Goal: Transaction & Acquisition: Purchase product/service

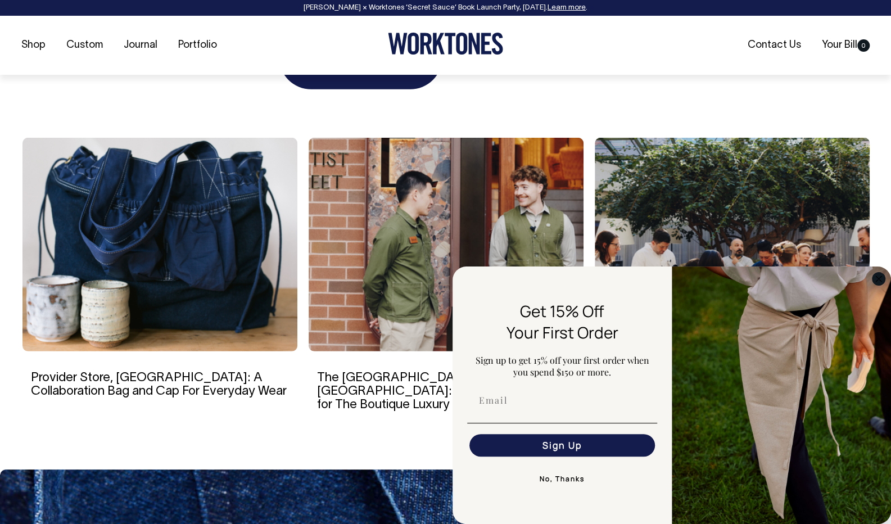
scroll to position [1975, 0]
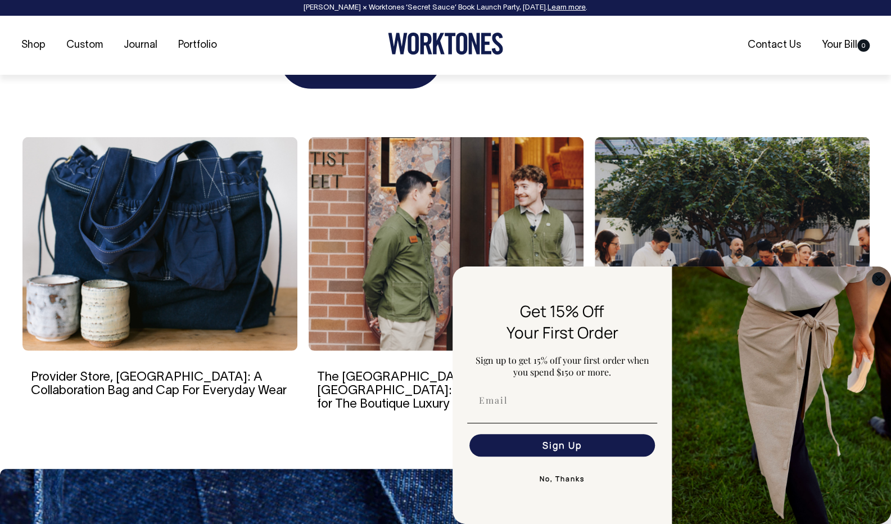
click at [879, 277] on circle "Close dialog" at bounding box center [879, 278] width 13 height 13
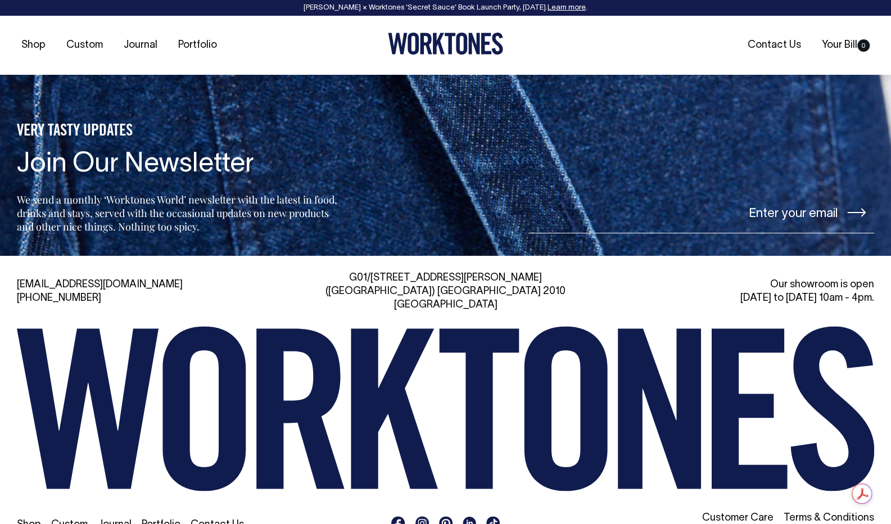
scroll to position [2434, 0]
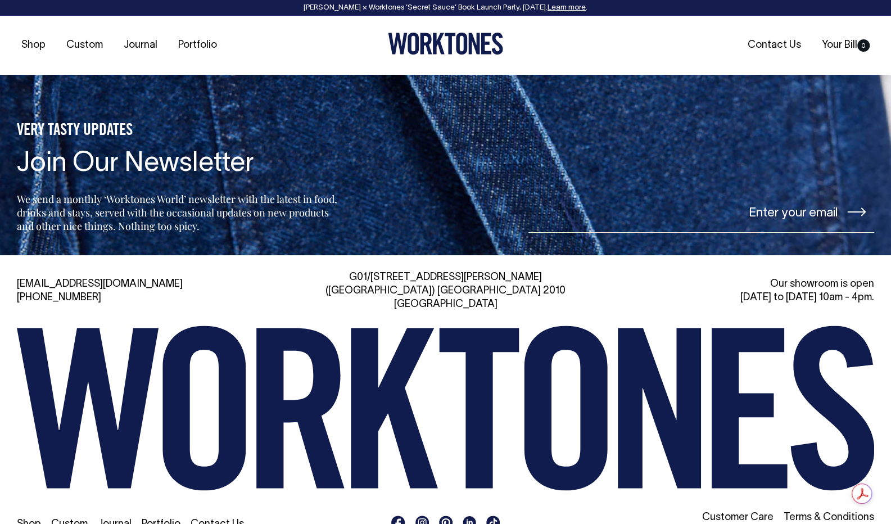
click at [66, 520] on link "Custom" at bounding box center [69, 525] width 37 height 10
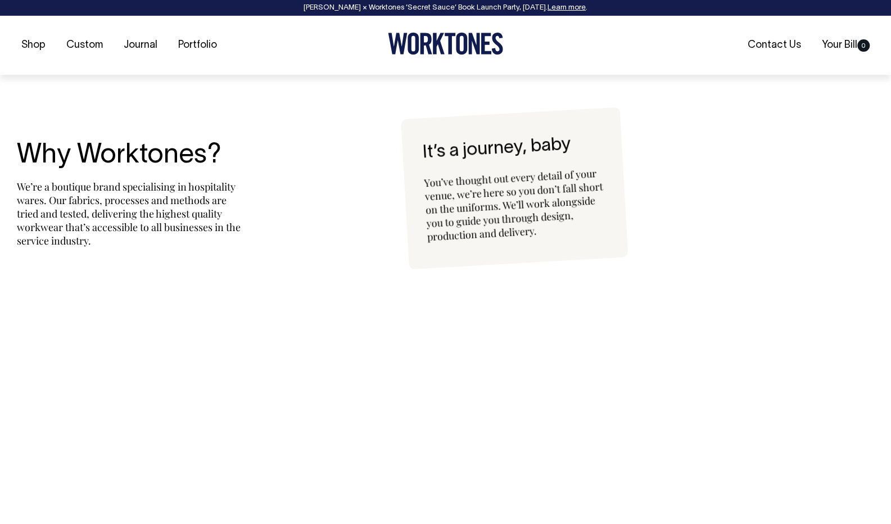
scroll to position [2516, 0]
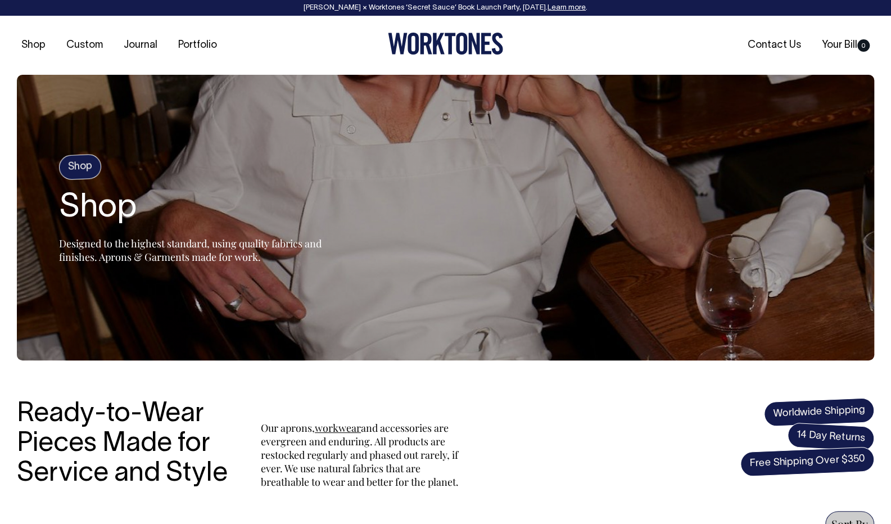
click at [82, 166] on h4 "Shop" at bounding box center [79, 167] width 43 height 26
click at [100, 213] on h2 "Shop" at bounding box center [199, 209] width 281 height 36
click at [78, 166] on h4 "Shop" at bounding box center [79, 167] width 43 height 26
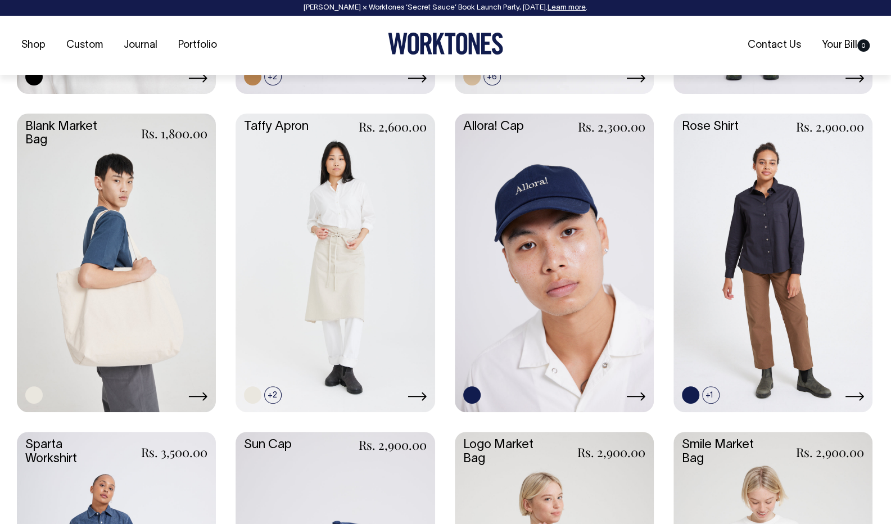
scroll to position [1721, 0]
click at [132, 314] on link at bounding box center [116, 261] width 199 height 296
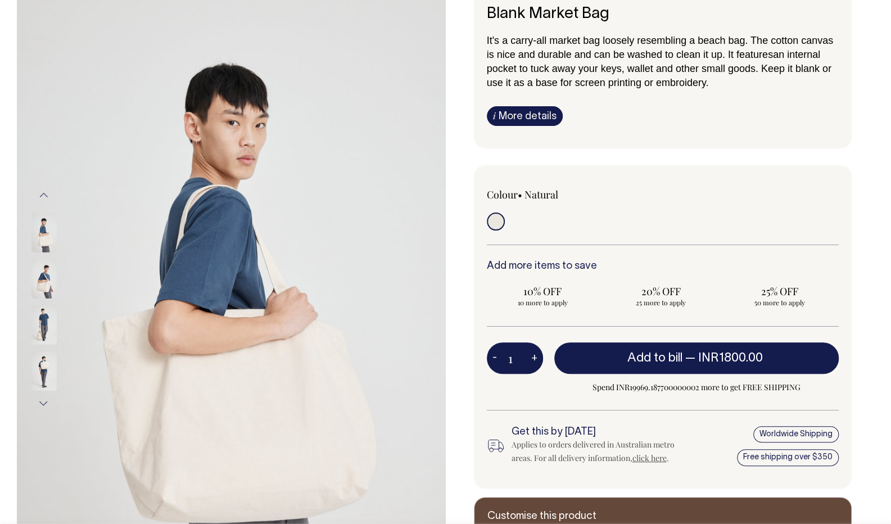
scroll to position [98, 0]
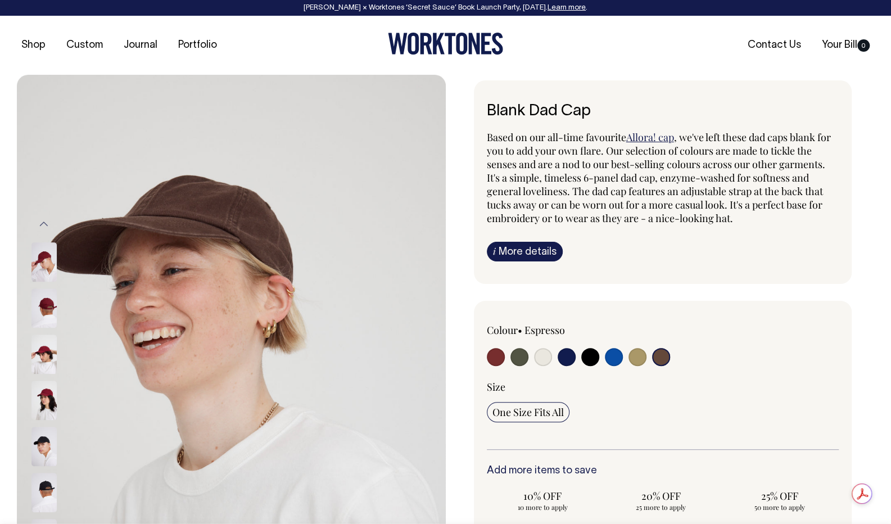
click at [496, 357] on input "radio" at bounding box center [496, 357] width 18 height 18
radio input "true"
